Goal: Transaction & Acquisition: Book appointment/travel/reservation

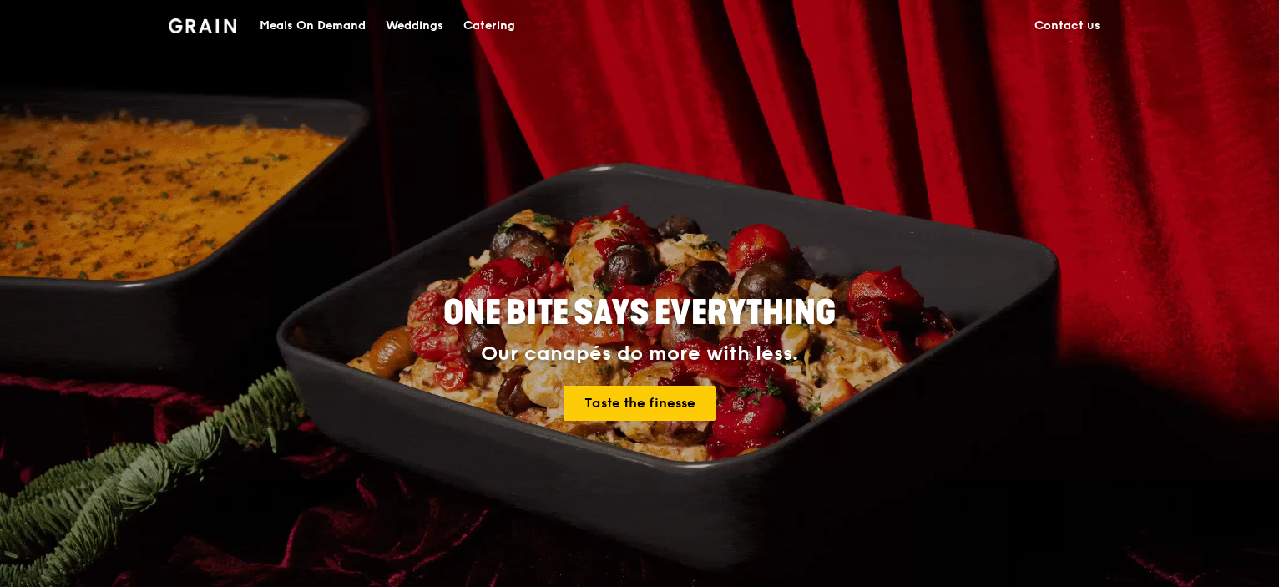
click at [503, 33] on div "Catering" at bounding box center [489, 26] width 52 height 50
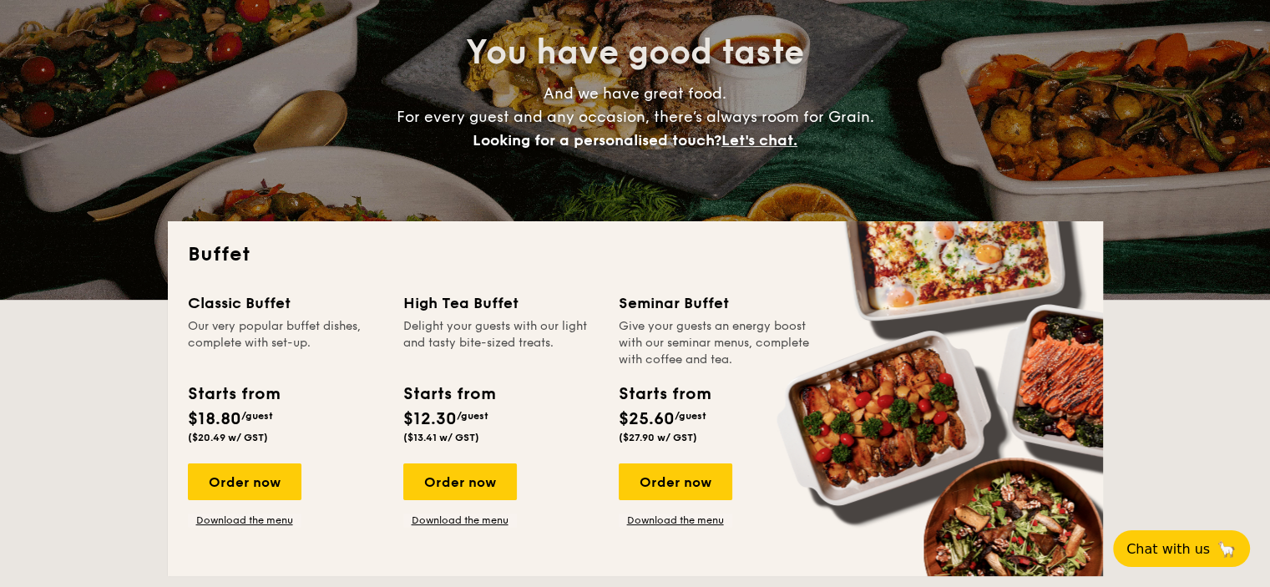
scroll to position [250, 0]
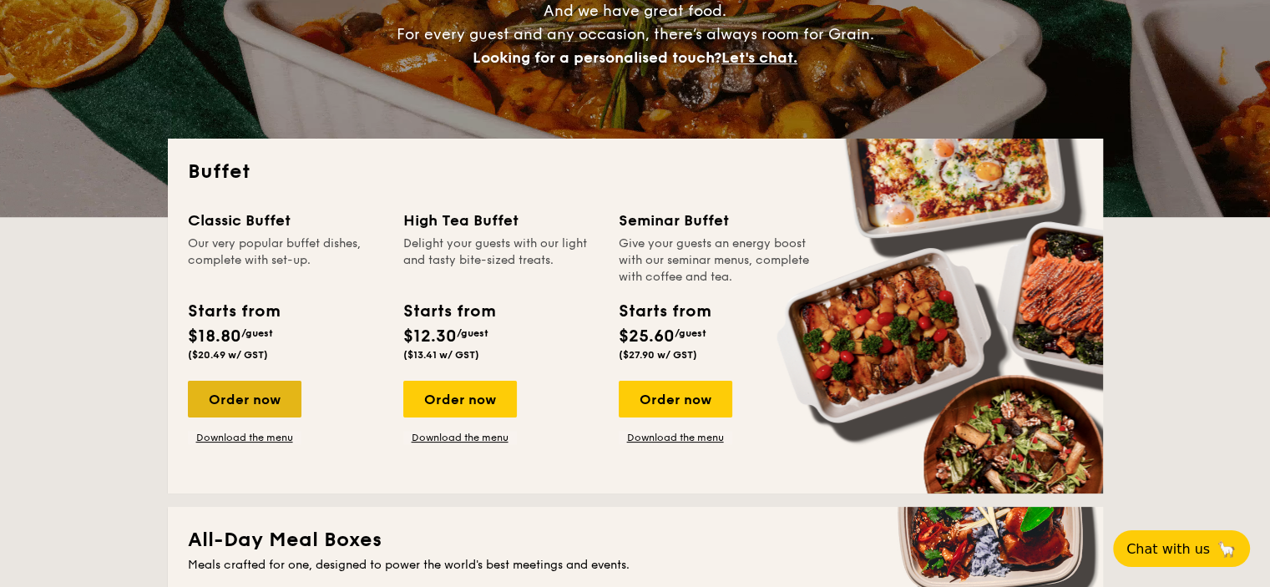
click at [274, 402] on div "Order now" at bounding box center [245, 399] width 114 height 37
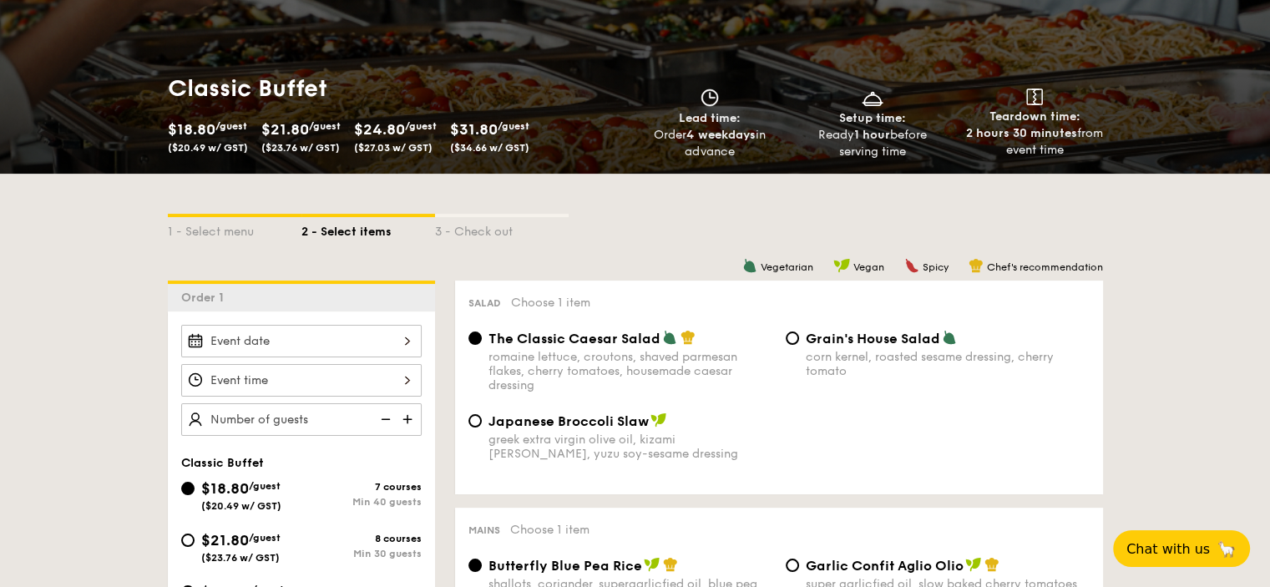
scroll to position [250, 0]
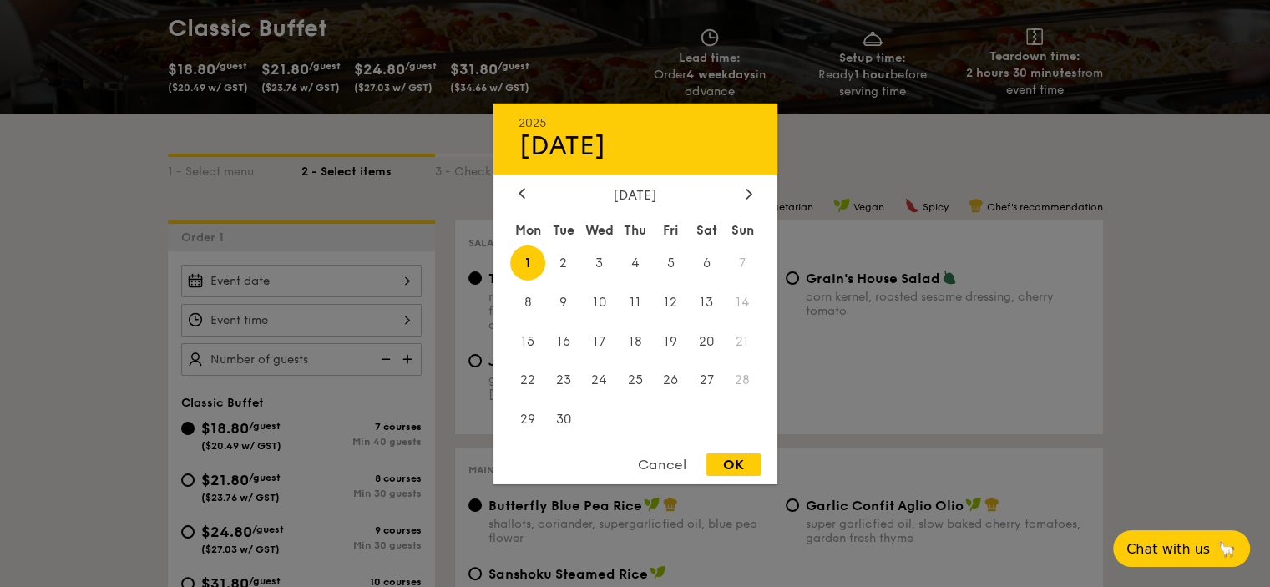
click at [365, 277] on div "2025 Sep 01 September 2025 Mon Tue Wed Thu Fri Sat Sun 1 2 3 4 5 6 7 8 9 10 11 …" at bounding box center [301, 281] width 240 height 33
click at [737, 300] on span "14" at bounding box center [743, 302] width 36 height 36
click at [740, 295] on span "14" at bounding box center [743, 302] width 36 height 36
click at [744, 286] on span "14" at bounding box center [743, 302] width 36 height 36
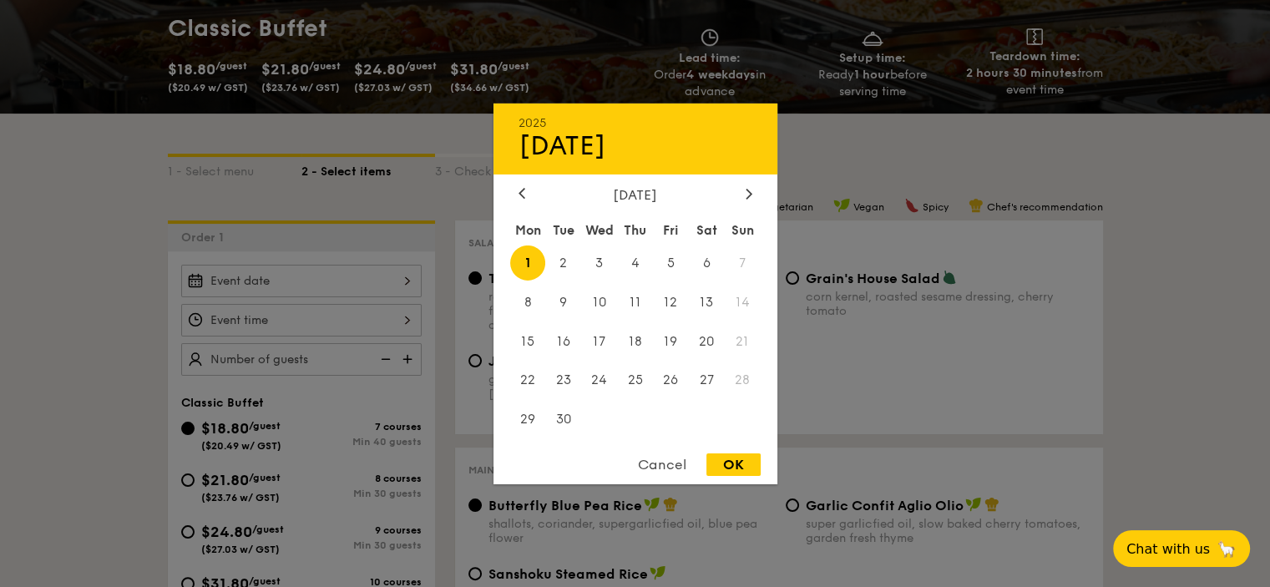
click at [1120, 213] on div at bounding box center [635, 293] width 1270 height 587
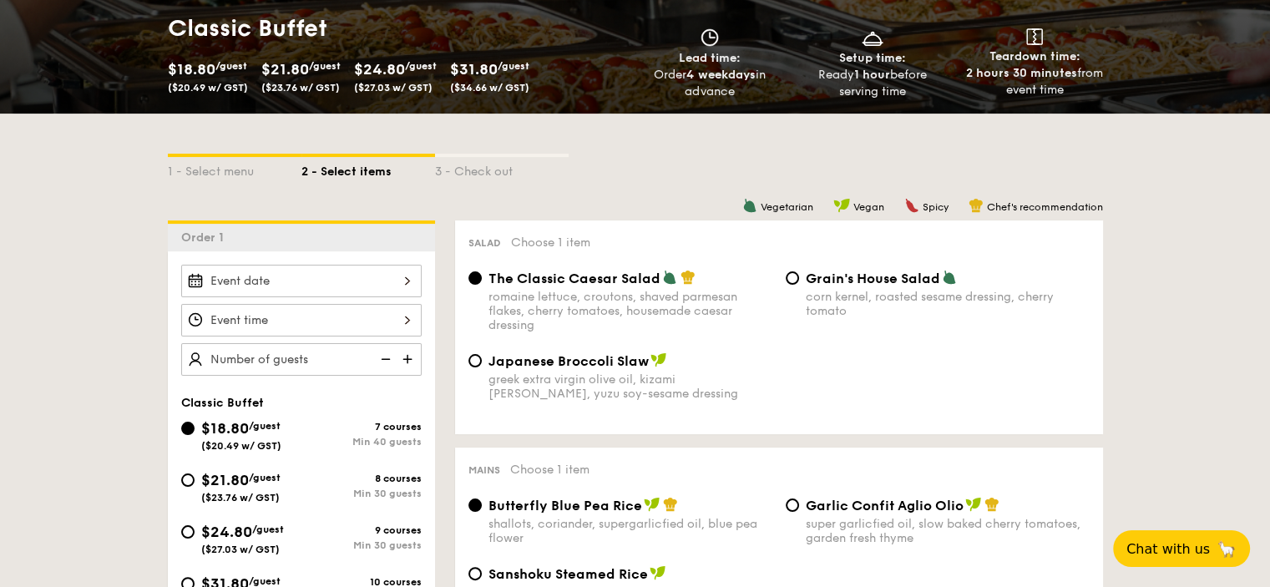
click at [373, 327] on div at bounding box center [301, 320] width 240 height 33
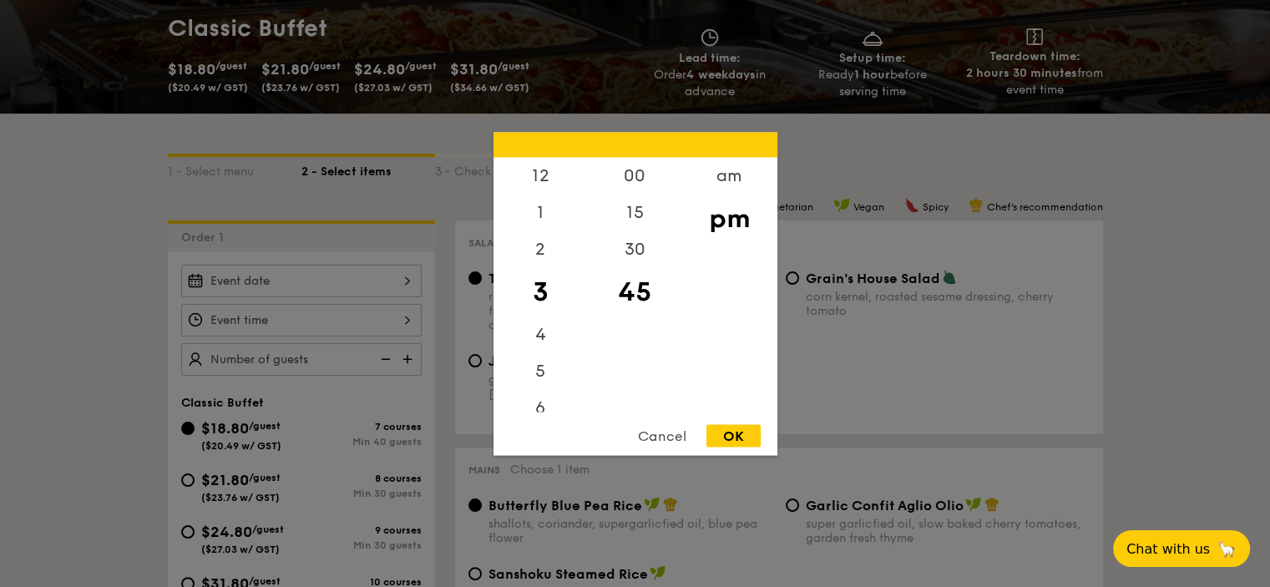
click at [385, 293] on div at bounding box center [635, 293] width 1270 height 587
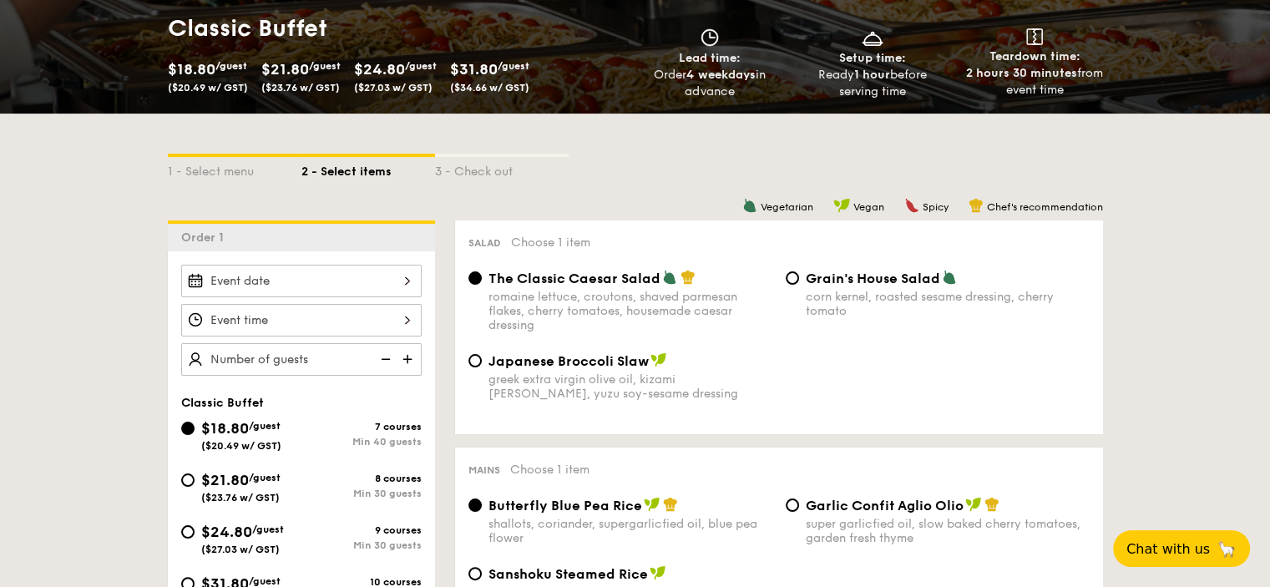
click at [393, 286] on div at bounding box center [301, 281] width 240 height 33
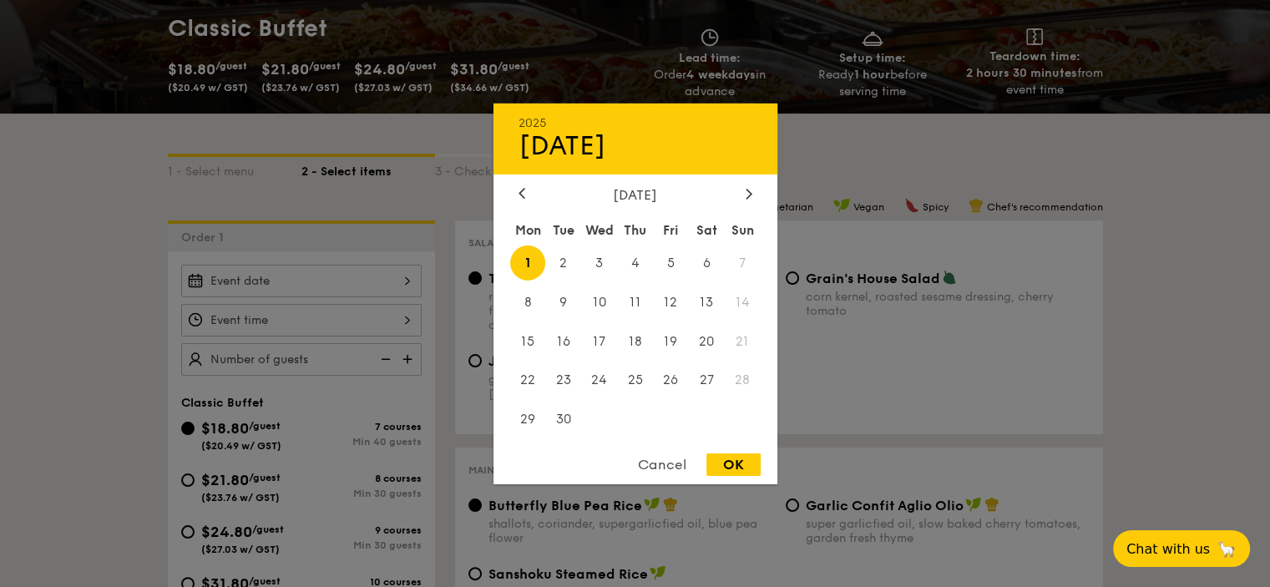
drag, startPoint x: 736, startPoint y: 263, endPoint x: 1037, endPoint y: 215, distance: 305.1
click at [747, 260] on span "7" at bounding box center [743, 263] width 36 height 36
click at [1126, 197] on div at bounding box center [635, 293] width 1270 height 587
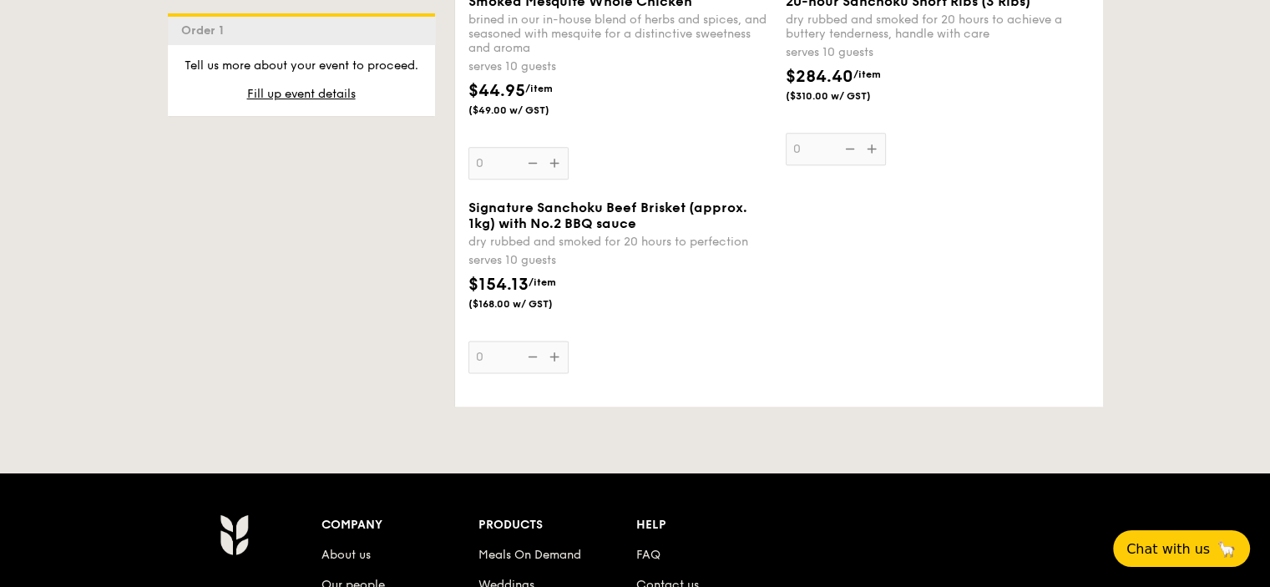
scroll to position [2406, 0]
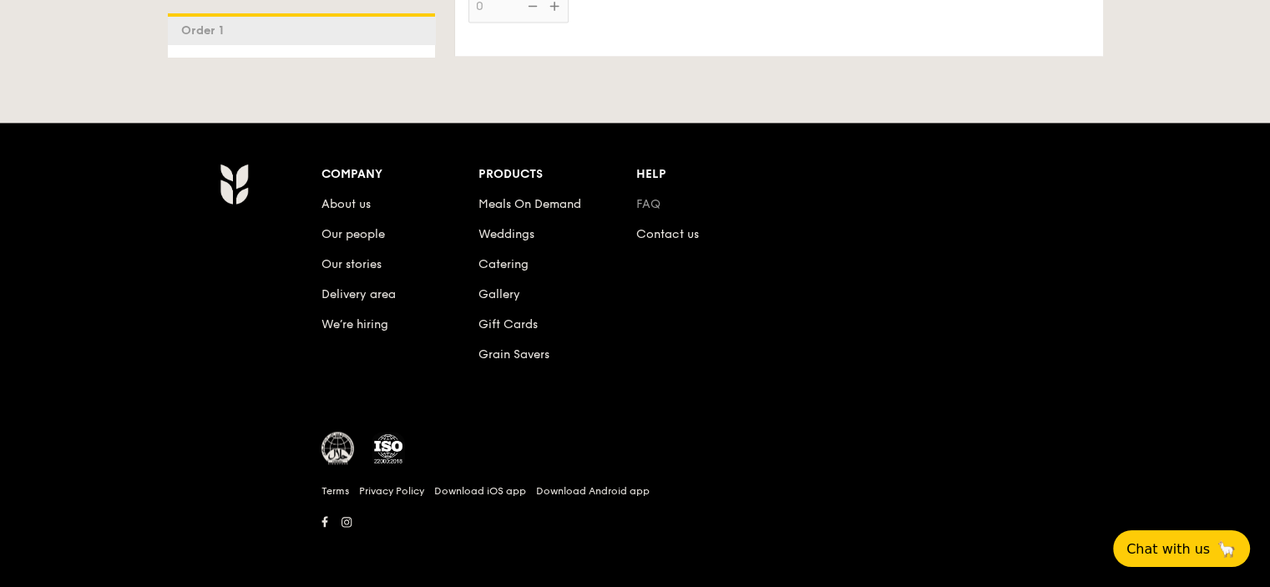
click at [650, 209] on link "FAQ" at bounding box center [648, 204] width 24 height 14
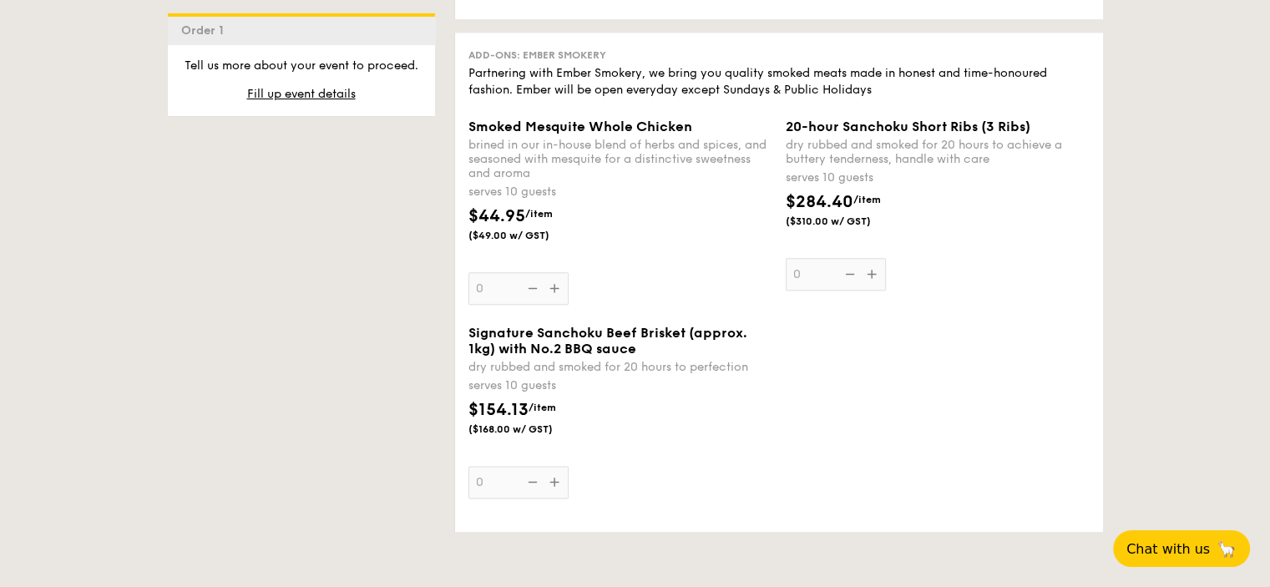
scroll to position [1905, 0]
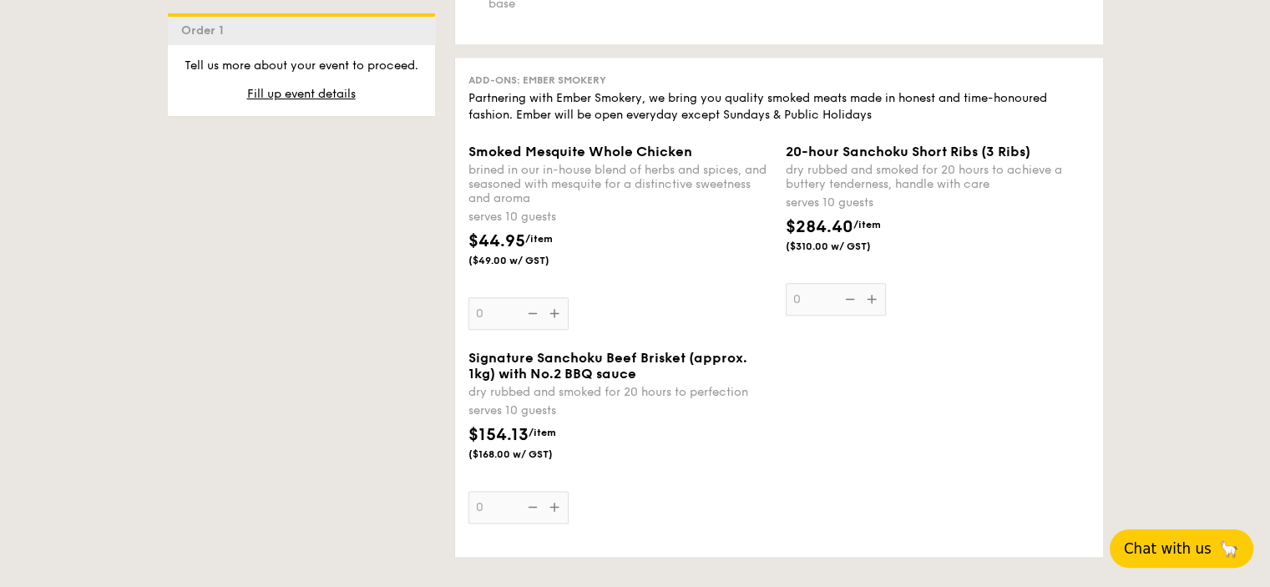
click at [1202, 544] on span "Chat with us" at bounding box center [1168, 548] width 88 height 17
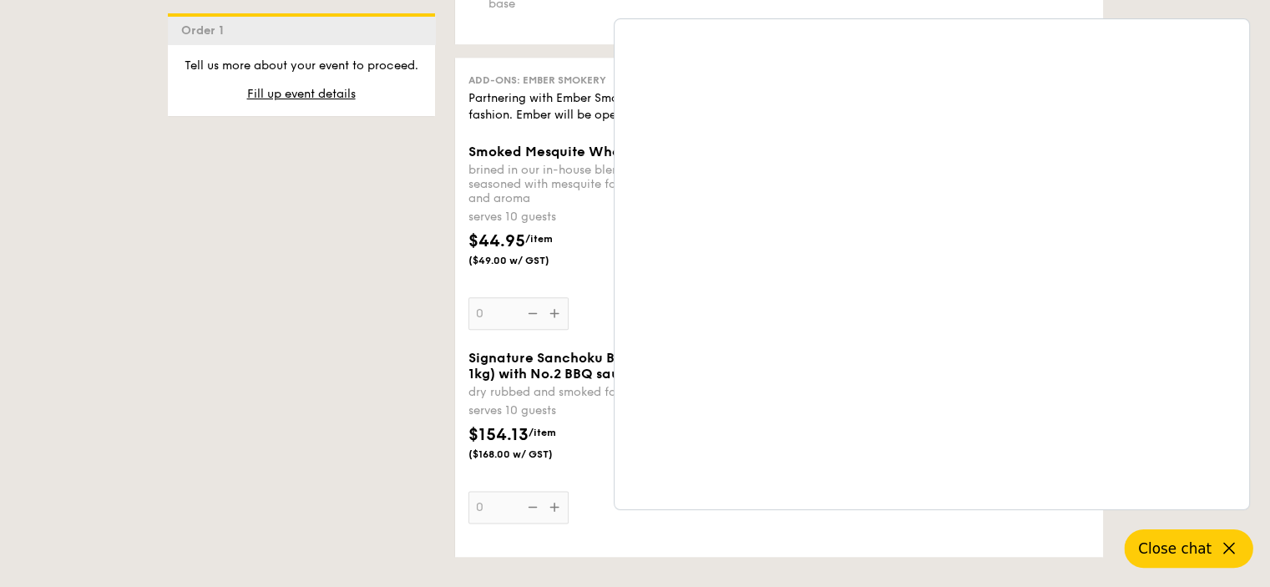
drag, startPoint x: 488, startPoint y: 216, endPoint x: 616, endPoint y: 279, distance: 142.3
click at [493, 218] on div "serves 10 guests" at bounding box center [620, 217] width 304 height 17
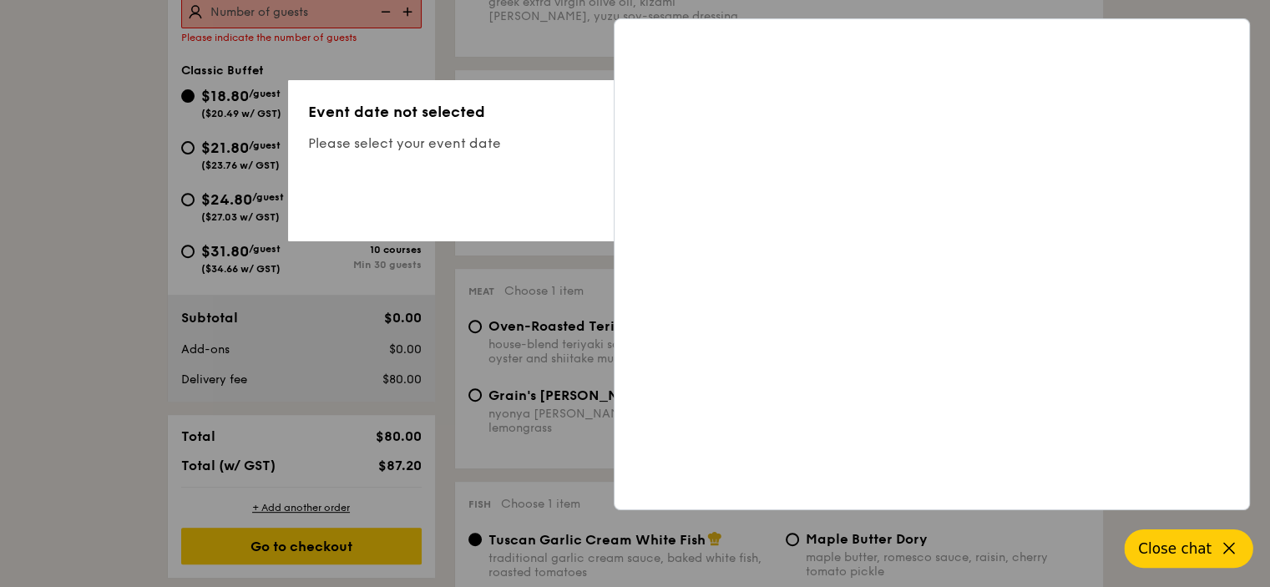
scroll to position [445, 0]
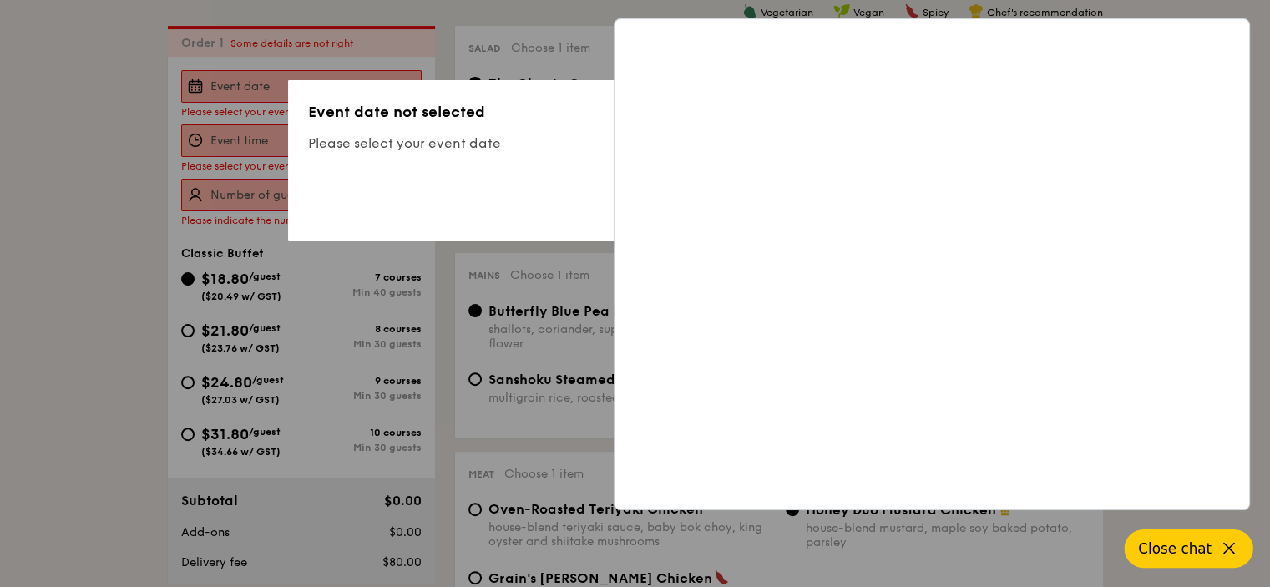
click at [1221, 552] on icon at bounding box center [1229, 548] width 20 height 20
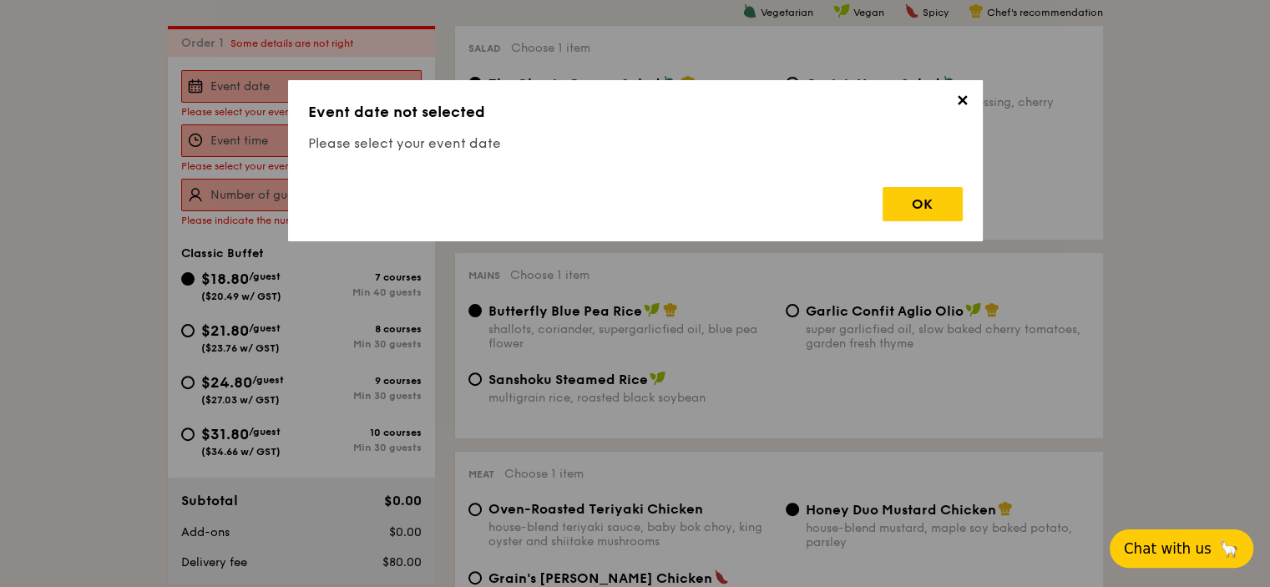
click at [962, 96] on span "✕" at bounding box center [962, 103] width 23 height 23
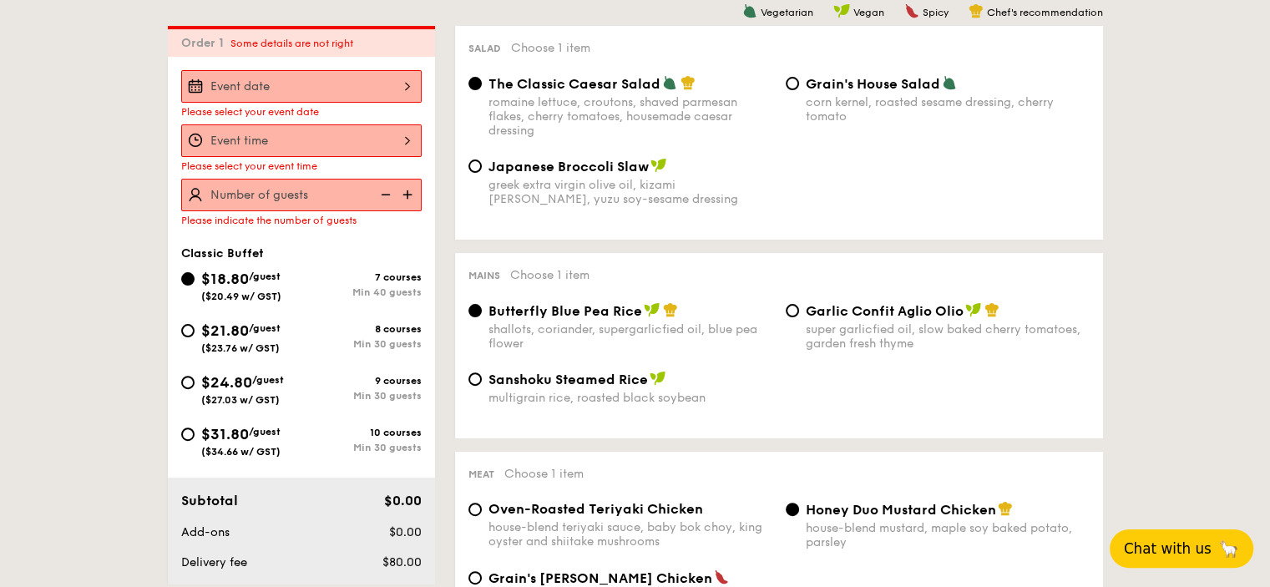
click at [343, 68] on div "Please select your event date Please select your event time Please indicate the…" at bounding box center [301, 321] width 267 height 528
click at [347, 75] on div at bounding box center [301, 86] width 240 height 33
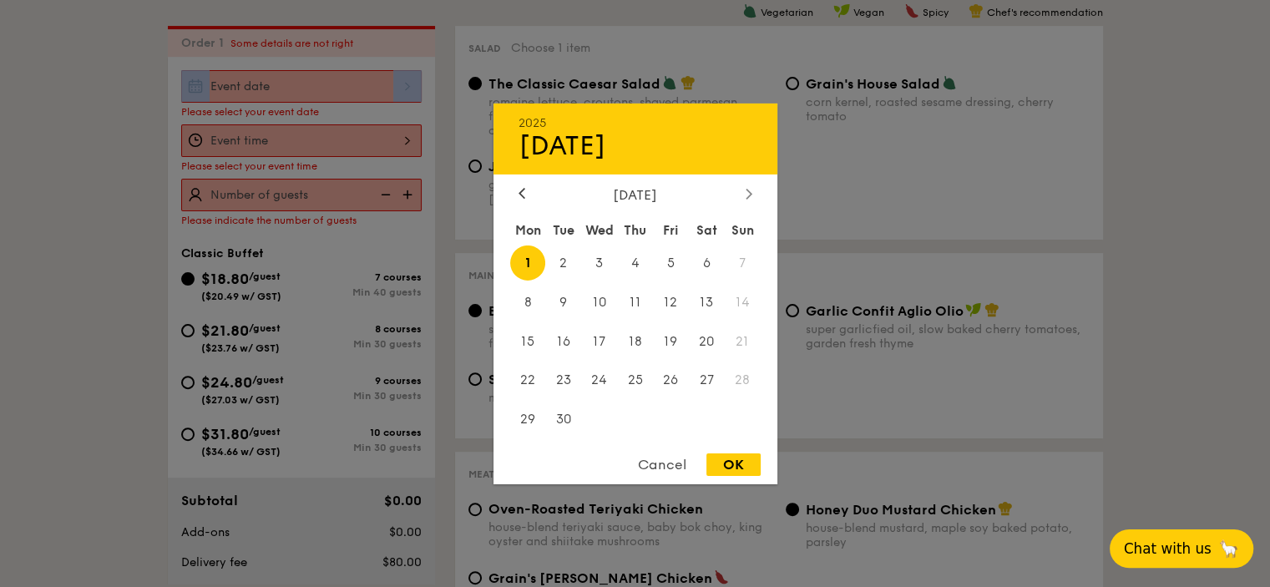
click at [755, 190] on div "September 2025" at bounding box center [635, 194] width 284 height 16
click at [751, 190] on div at bounding box center [748, 194] width 15 height 16
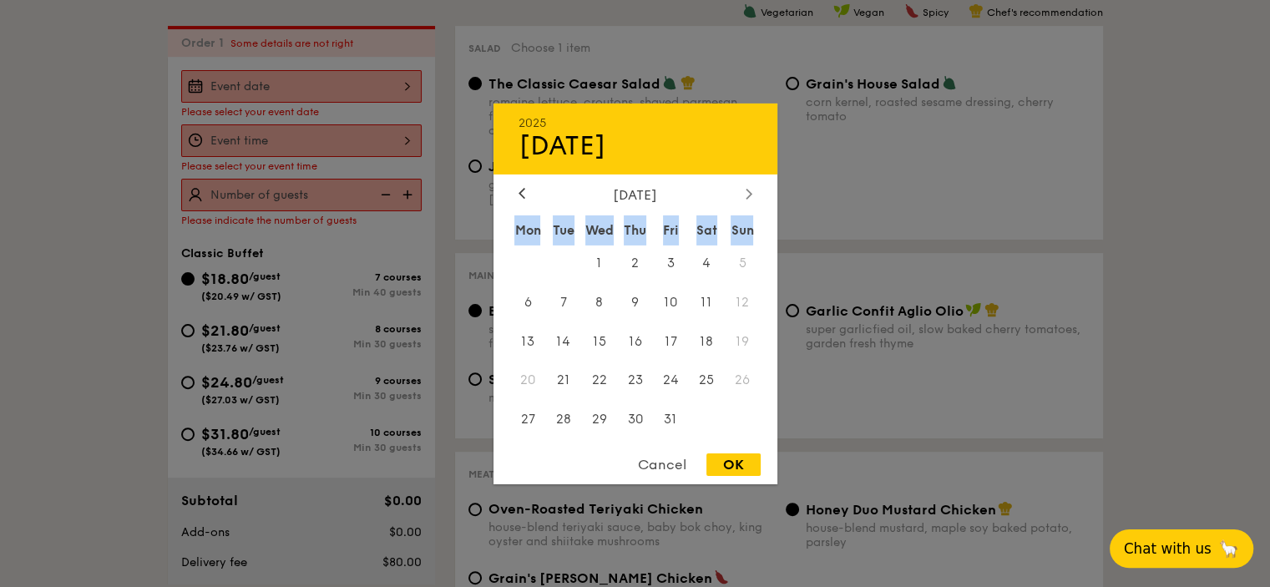
click at [751, 190] on div at bounding box center [748, 194] width 15 height 16
click at [521, 193] on icon at bounding box center [521, 194] width 5 height 10
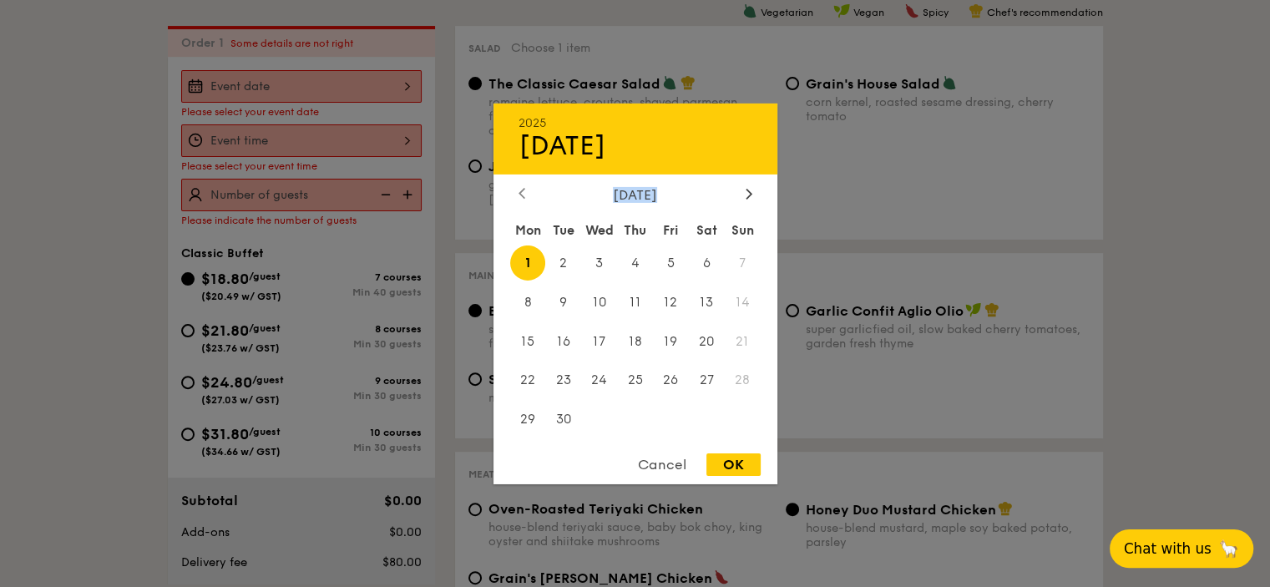
click at [521, 193] on icon at bounding box center [521, 194] width 5 height 10
click at [723, 297] on span "9" at bounding box center [707, 302] width 36 height 36
click at [731, 306] on span "10" at bounding box center [743, 302] width 36 height 36
click at [752, 195] on div at bounding box center [748, 194] width 15 height 16
click at [698, 259] on span "6" at bounding box center [707, 263] width 36 height 36
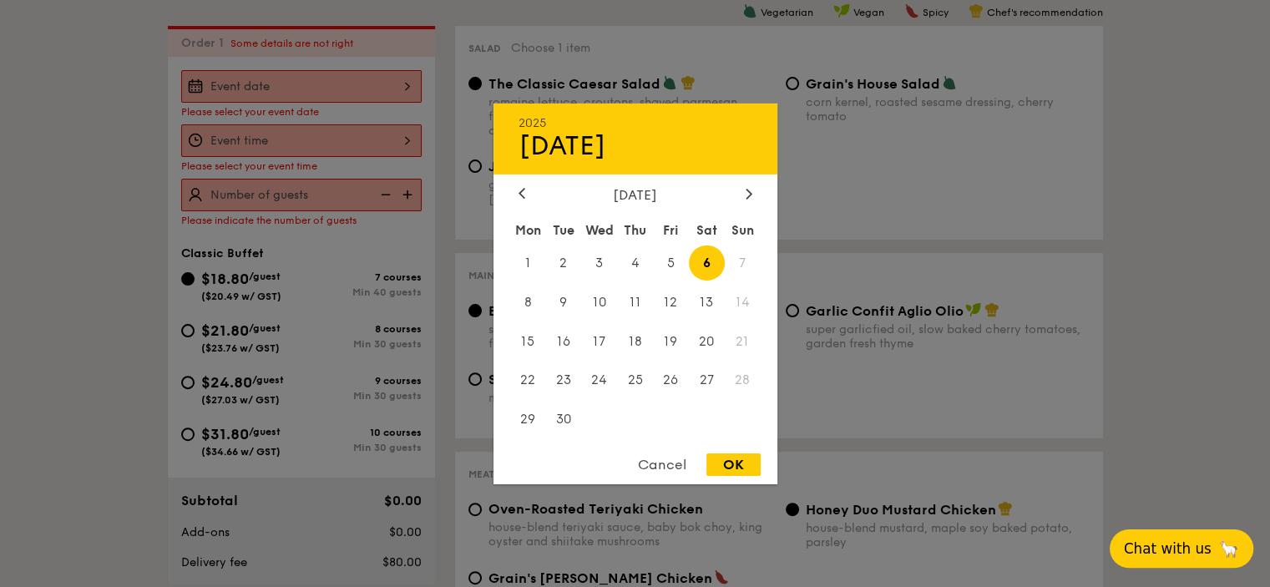
click at [755, 255] on span "7" at bounding box center [743, 263] width 36 height 36
click at [0, 280] on div at bounding box center [635, 293] width 1270 height 587
